Goal: Information Seeking & Learning: Find specific page/section

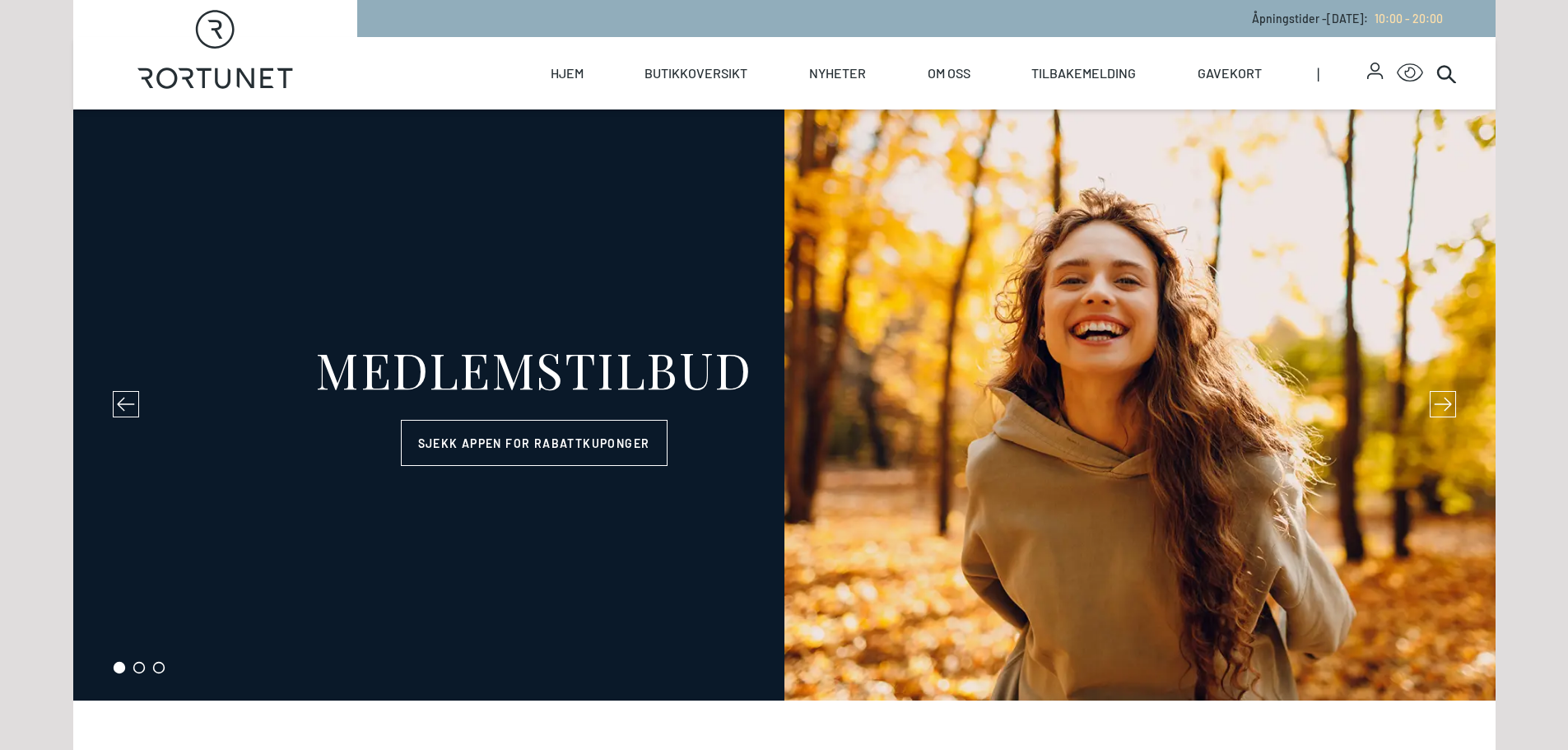
select select "NO"
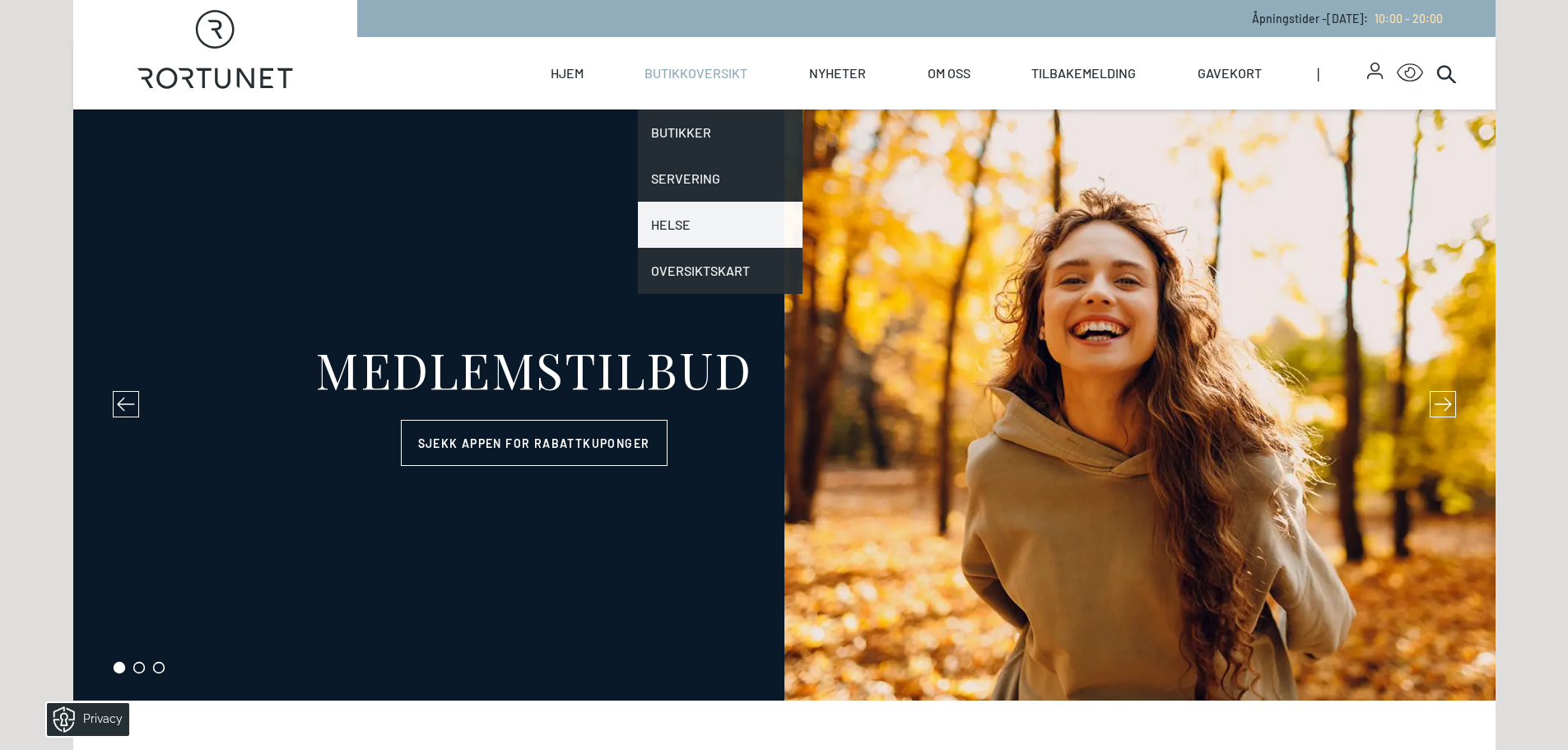
click at [699, 229] on link "Helse" at bounding box center [720, 224] width 165 height 46
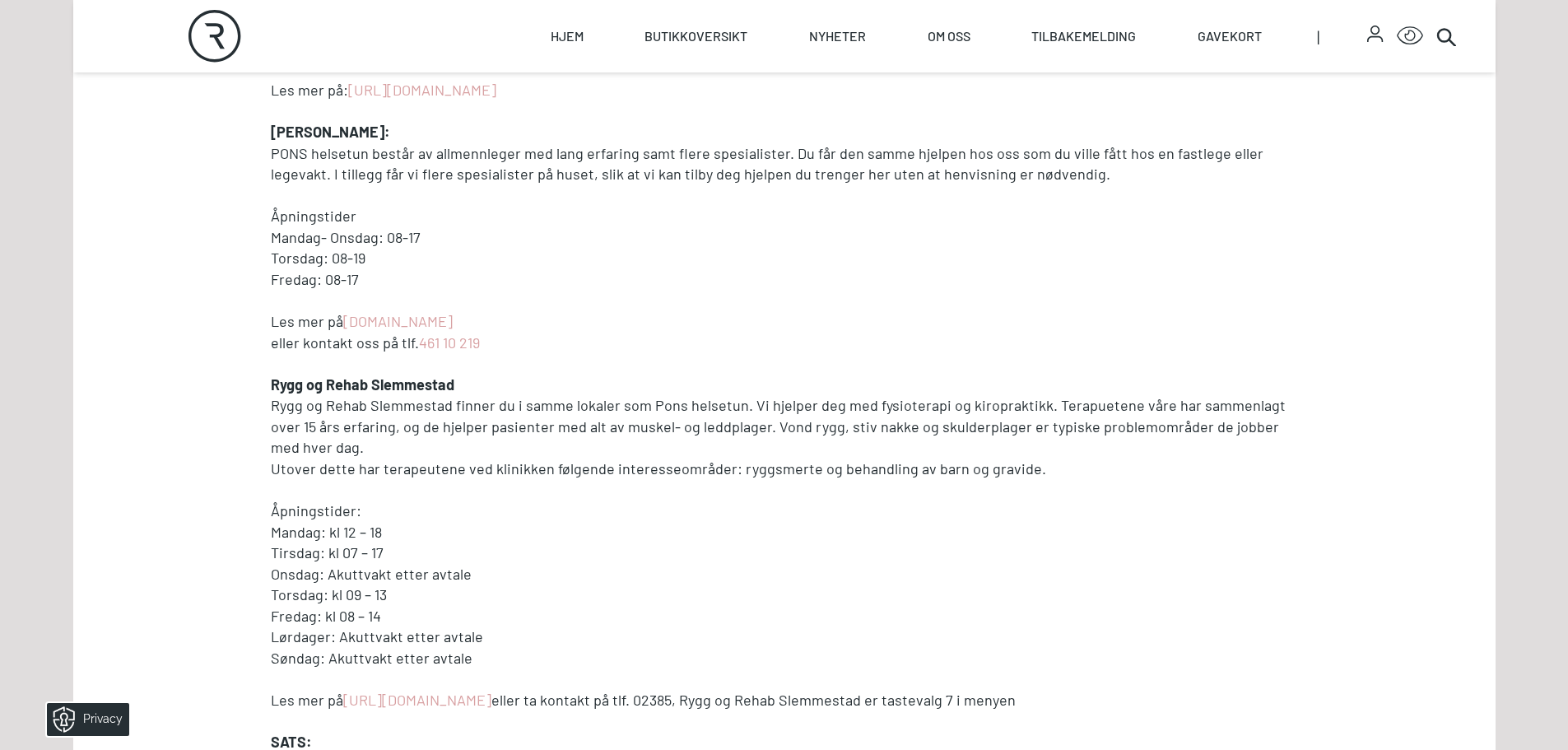
scroll to position [906, 0]
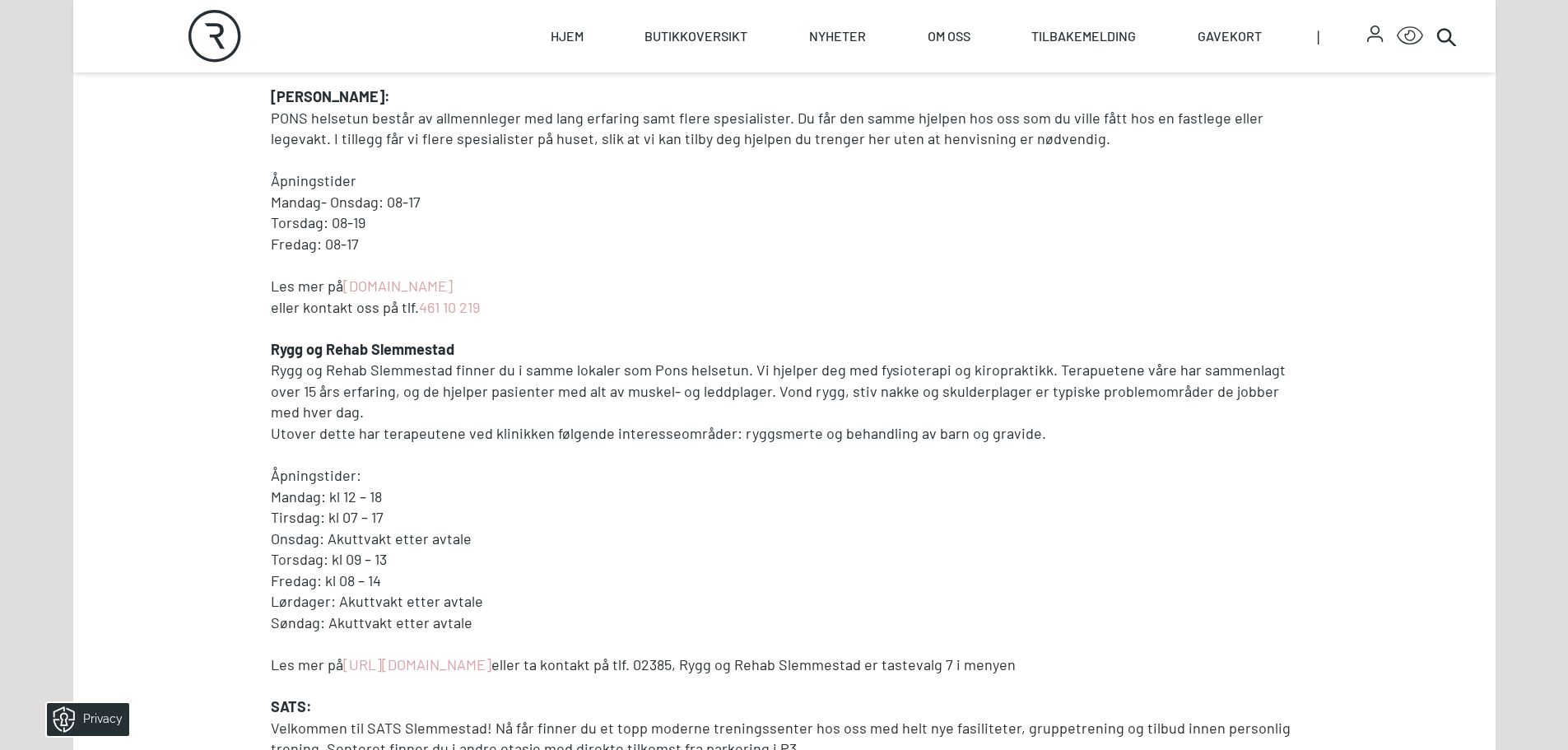
click at [363, 350] on strong "Rygg og Rehab Slemmestad" at bounding box center [362, 349] width 184 height 18
click at [500, 390] on p "Rygg og Rehab Slemmestad finner du i samme lokaler som Pons helsetun. Vi hjelpe…" at bounding box center [784, 391] width 1027 height 63
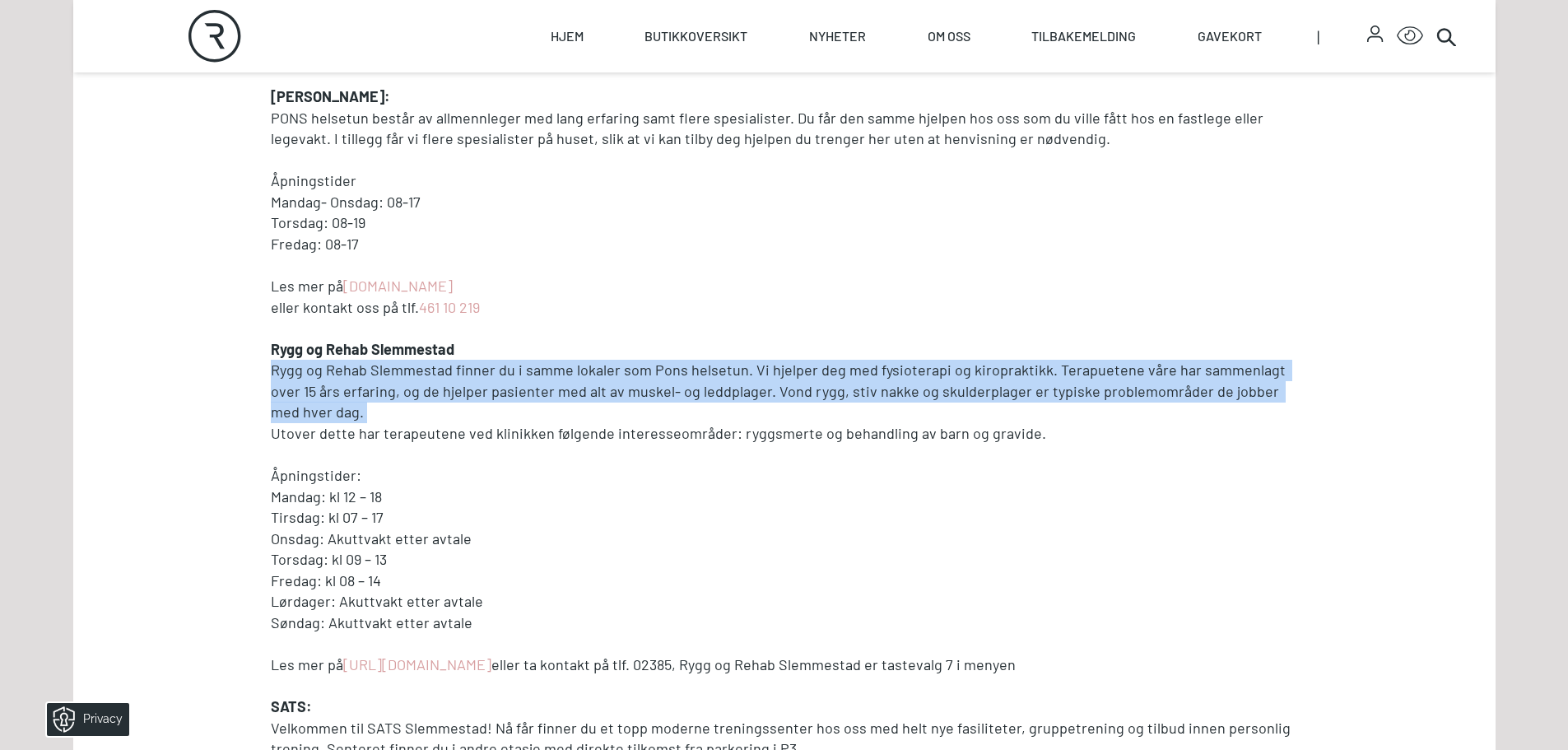
click at [500, 390] on p "Rygg og Rehab Slemmestad finner du i samme lokaler som Pons helsetun. Vi hjelpe…" at bounding box center [784, 391] width 1027 height 63
click at [586, 422] on p "Rygg og Rehab Slemmestad finner du i samme lokaler som Pons helsetun. Vi hjelpe…" at bounding box center [784, 391] width 1027 height 63
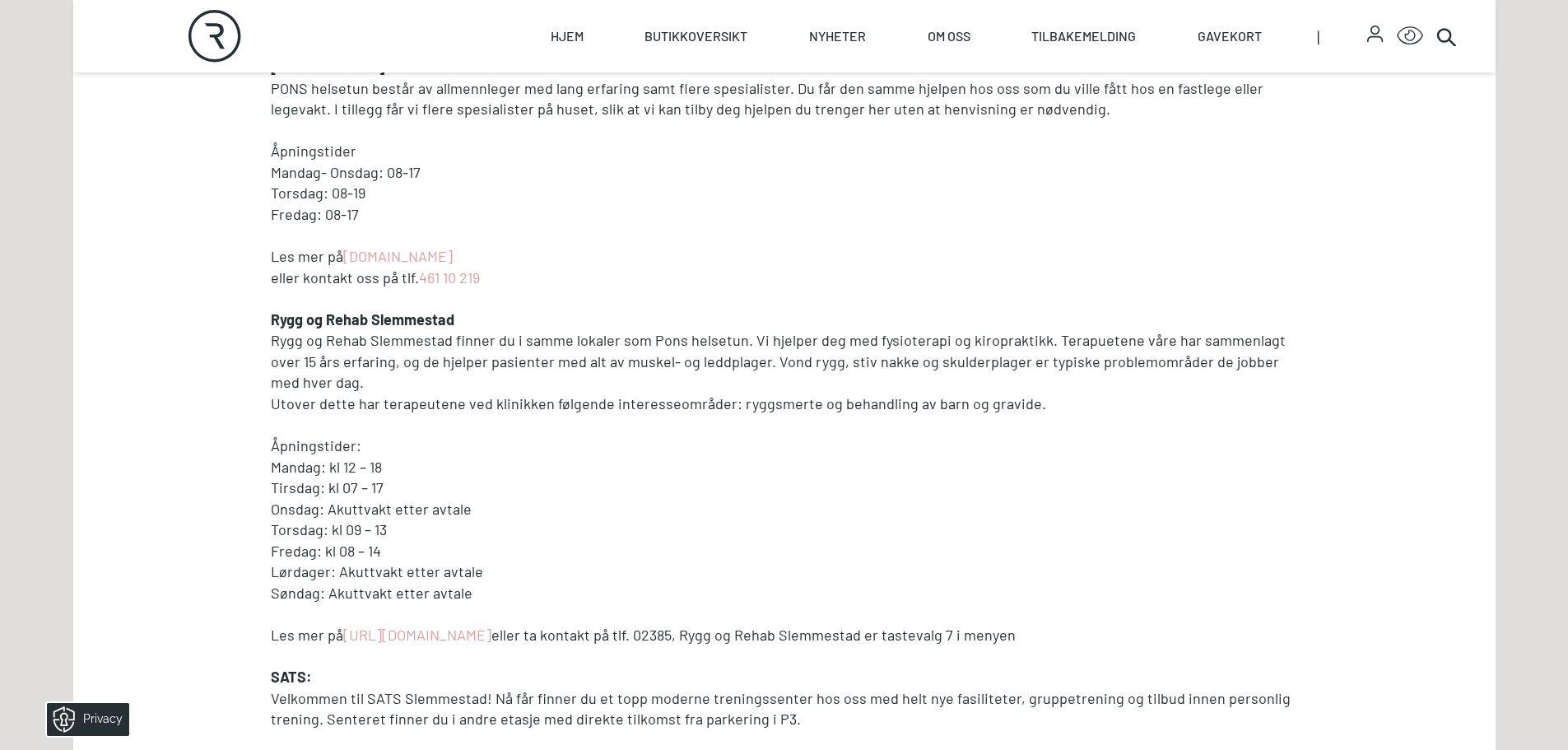
scroll to position [988, 0]
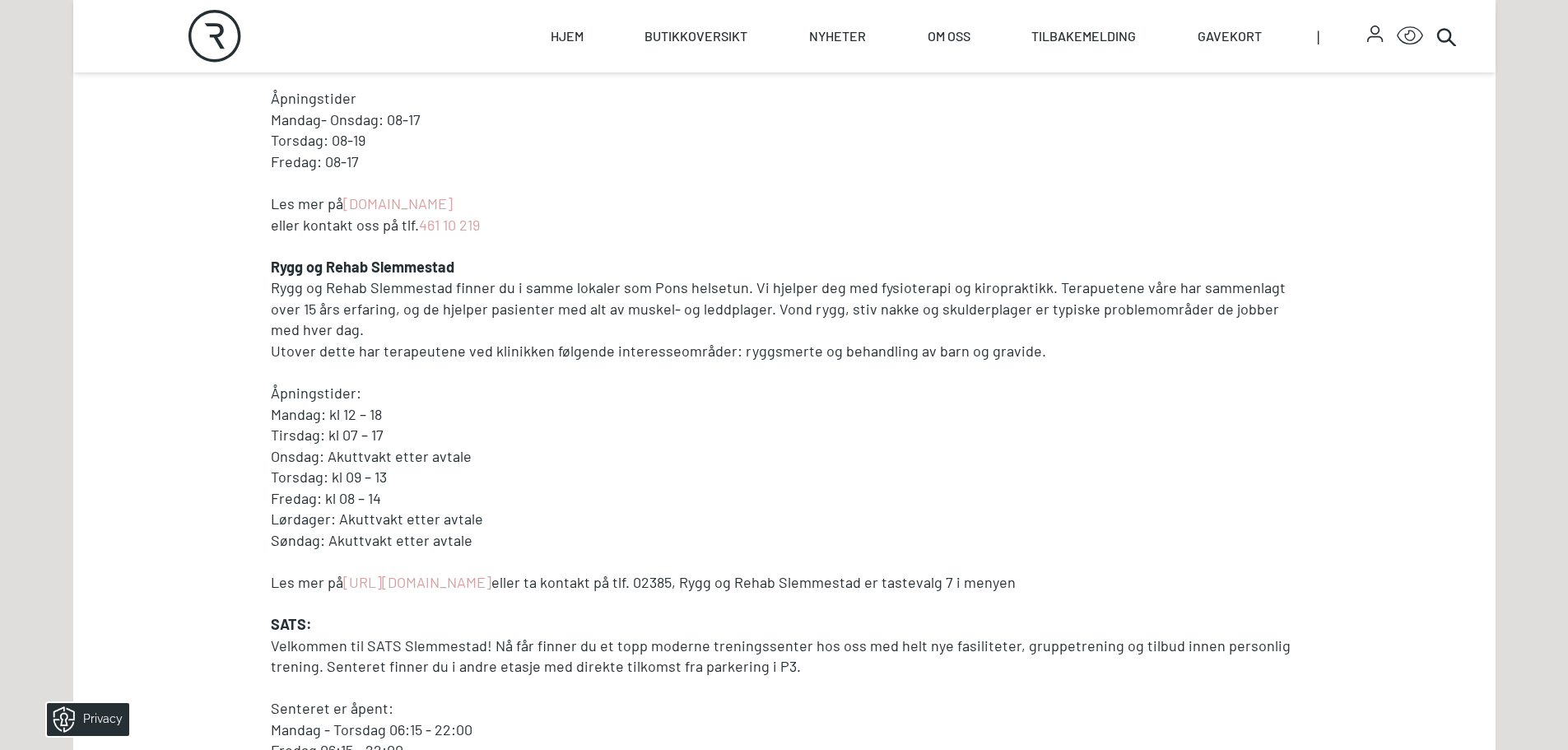
click at [337, 418] on p "Mandag: kl 12 – 18" at bounding box center [784, 415] width 1027 height 21
click at [525, 429] on p "Tirsdag: kl 07 – 17" at bounding box center [784, 435] width 1027 height 21
click at [492, 584] on link "[URL][DOMAIN_NAME]" at bounding box center [417, 582] width 148 height 18
